Goal: Feedback & Contribution: Contribute content

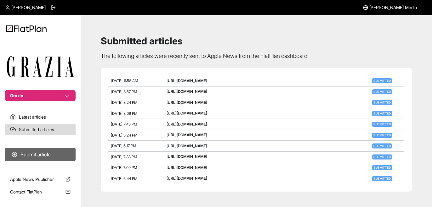
scroll to position [5, 0]
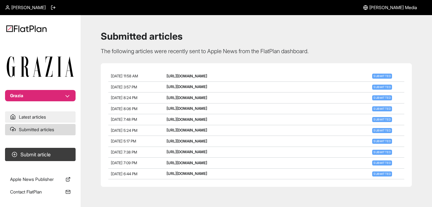
click at [42, 121] on link "Latest articles" at bounding box center [40, 116] width 70 height 11
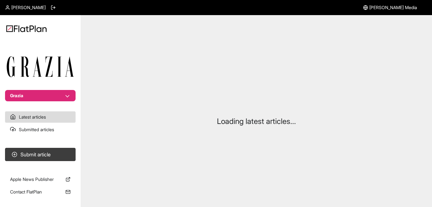
click at [11, 8] on span "[PERSON_NAME]" at bounding box center [28, 7] width 34 height 6
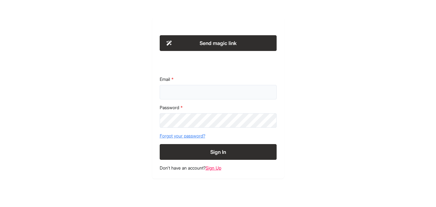
type input "****"
click at [190, 90] on input "****" at bounding box center [218, 92] width 117 height 14
click at [171, 122] on div "Password" at bounding box center [218, 115] width 117 height 23
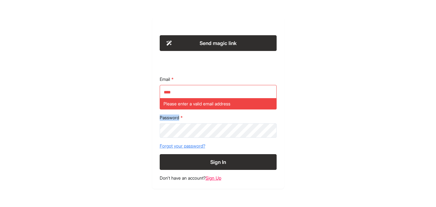
click at [171, 122] on div "Password" at bounding box center [218, 126] width 117 height 23
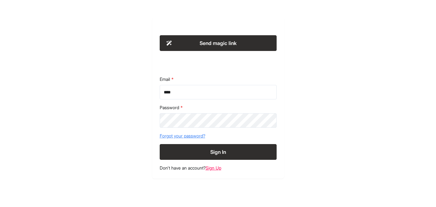
click at [249, 158] on button "Sign In" at bounding box center [218, 152] width 117 height 16
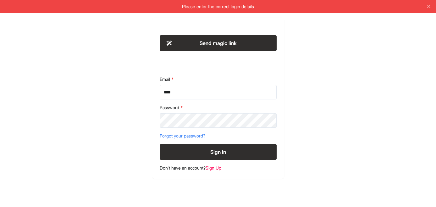
click at [217, 42] on button "Send magic link" at bounding box center [218, 43] width 117 height 16
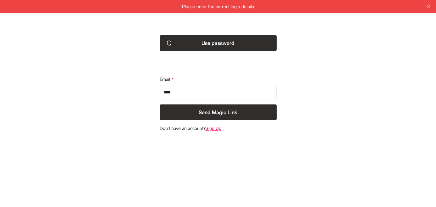
click at [221, 113] on button "Send Magic Link" at bounding box center [218, 112] width 117 height 16
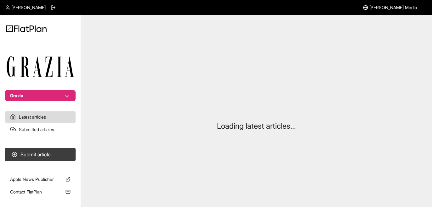
click at [11, 7] on span "[PERSON_NAME]" at bounding box center [28, 7] width 34 height 6
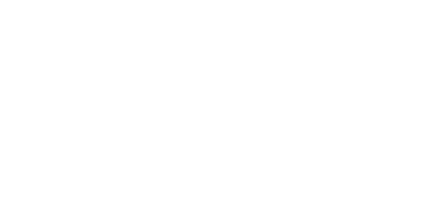
type input "****"
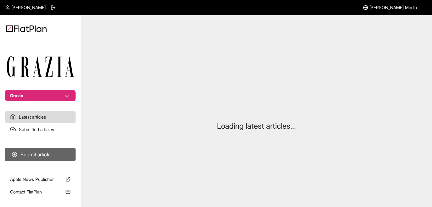
click at [50, 151] on button "Submit article" at bounding box center [40, 154] width 70 height 13
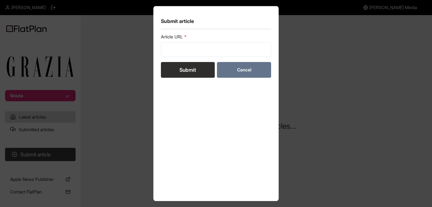
click at [243, 72] on button "Cancel" at bounding box center [244, 70] width 54 height 16
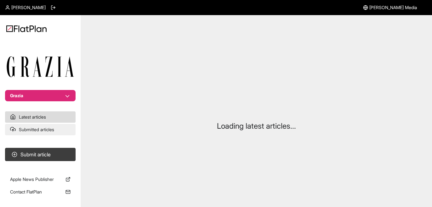
click at [44, 126] on link "Submitted articles" at bounding box center [40, 129] width 70 height 11
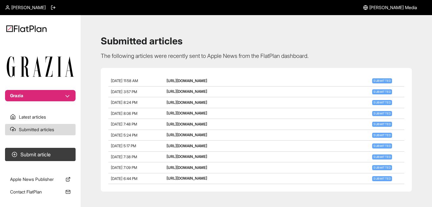
scroll to position [5, 0]
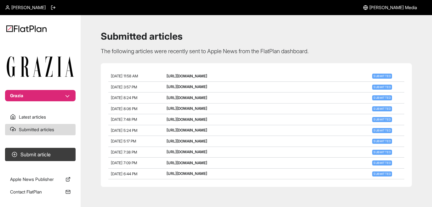
click at [26, 28] on img at bounding box center [26, 28] width 40 height 7
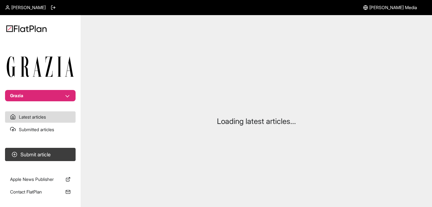
click at [401, 6] on span "[PERSON_NAME] Media" at bounding box center [393, 7] width 48 height 6
click at [396, 6] on span "[PERSON_NAME] Media" at bounding box center [393, 7] width 48 height 6
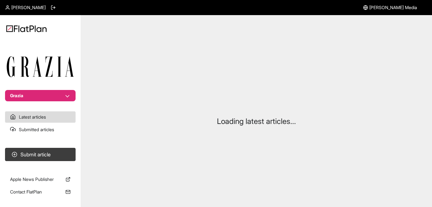
click at [16, 10] on span "[PERSON_NAME]" at bounding box center [28, 7] width 34 height 6
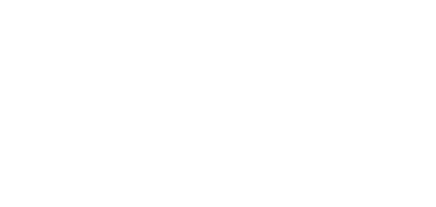
type input "****"
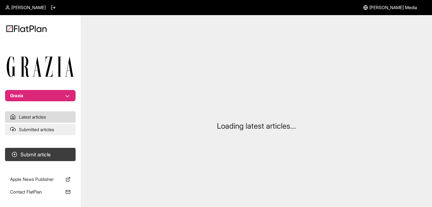
click at [40, 129] on link "Submitted articles" at bounding box center [40, 129] width 70 height 11
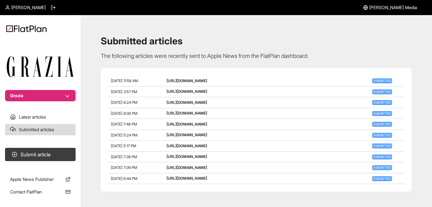
click at [397, 7] on span "[PERSON_NAME] Media" at bounding box center [393, 7] width 48 height 6
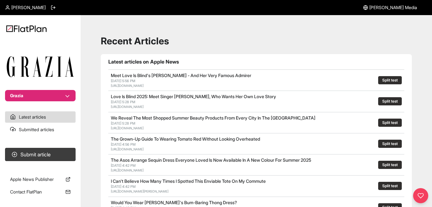
click at [399, 10] on span "[PERSON_NAME] Media" at bounding box center [393, 7] width 48 height 6
click at [42, 129] on link "Submitted articles" at bounding box center [40, 129] width 70 height 11
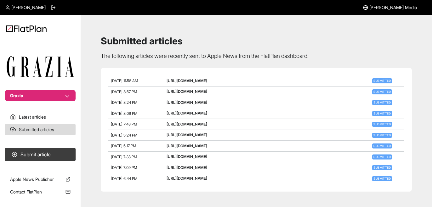
click at [70, 93] on button "Grazia" at bounding box center [40, 95] width 70 height 11
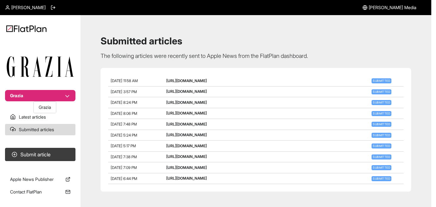
click at [70, 93] on button "Grazia" at bounding box center [40, 95] width 70 height 11
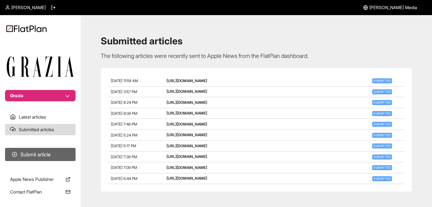
click at [30, 158] on button "Submit article" at bounding box center [40, 154] width 70 height 13
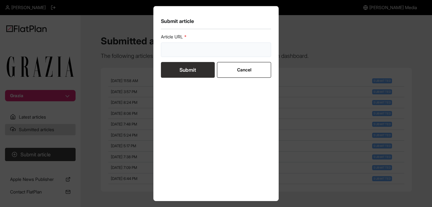
click at [199, 49] on input "url" at bounding box center [216, 49] width 110 height 14
paste input "https://graziadaily.co.uk/fashion/shopping/nobodys-child-polka-dot-dress/"
type input "https://graziadaily.co.uk/fashion/shopping/nobodys-child-polka-dot-dress/"
click at [204, 72] on button "Submit" at bounding box center [188, 70] width 54 height 16
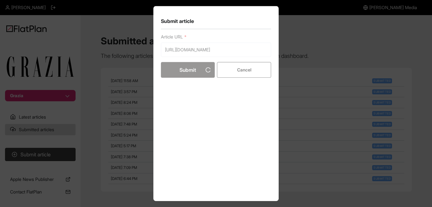
scroll to position [0, 0]
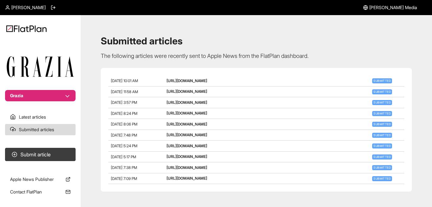
scroll to position [5, 0]
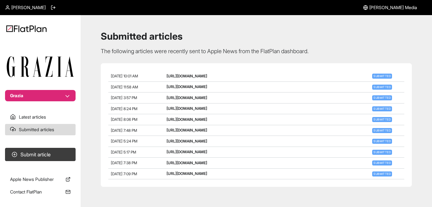
click at [42, 92] on button "Grazia" at bounding box center [40, 95] width 70 height 11
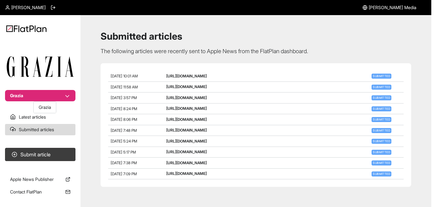
click at [29, 28] on nav "Grazia Latest articles Submitted articles Submit article Apple News Publisher C…" at bounding box center [40, 103] width 81 height 207
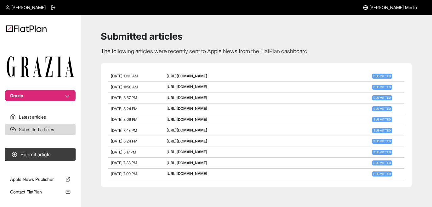
click at [396, 8] on span "[PERSON_NAME] Media" at bounding box center [393, 7] width 48 height 6
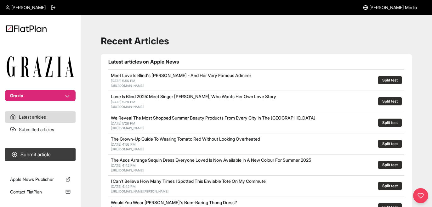
click at [65, 96] on button "Grazia" at bounding box center [40, 95] width 70 height 11
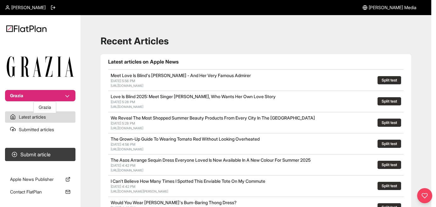
click at [65, 97] on button "Grazia" at bounding box center [40, 95] width 70 height 11
